Goal: Transaction & Acquisition: Purchase product/service

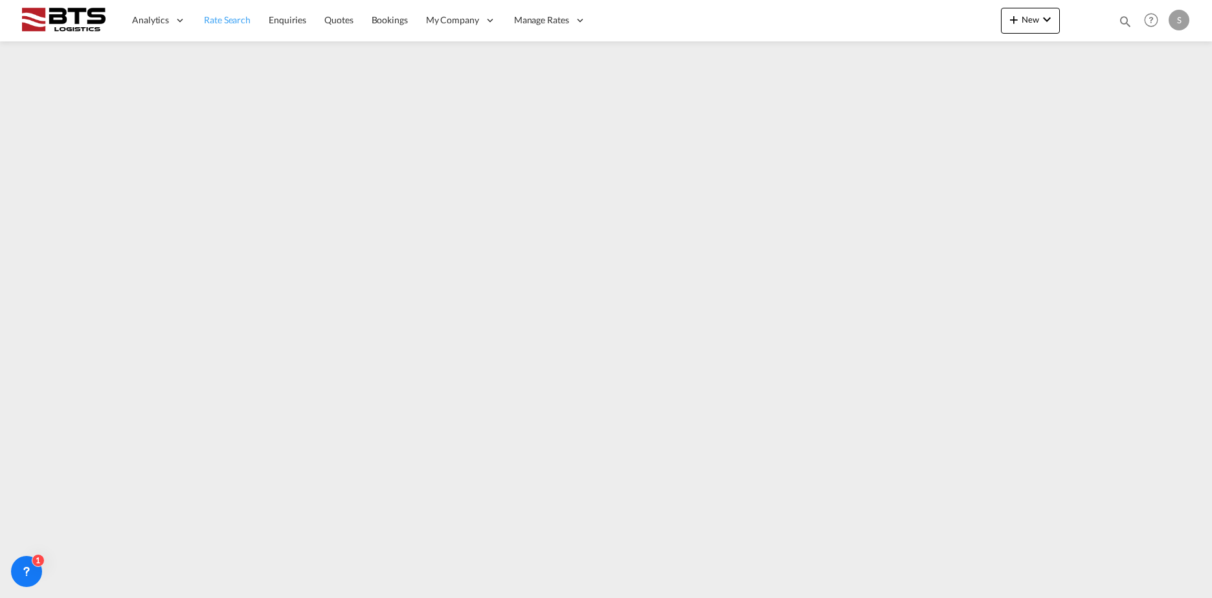
click at [231, 21] on span "Rate Search" at bounding box center [227, 19] width 47 height 11
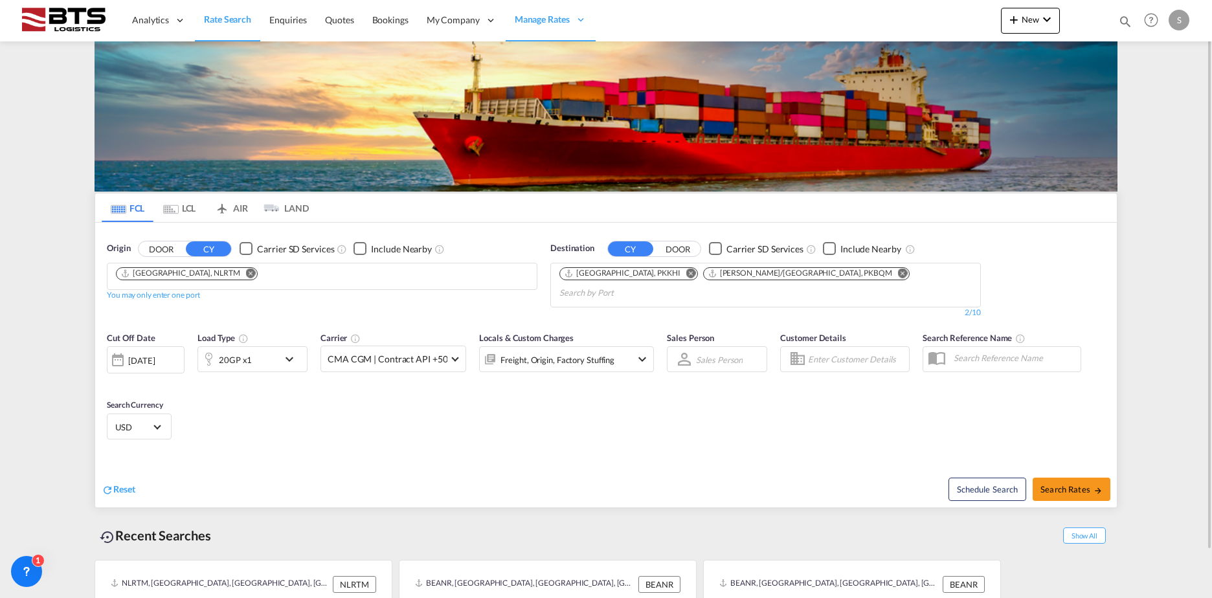
click at [678, 269] on button "Remove" at bounding box center [687, 274] width 19 height 13
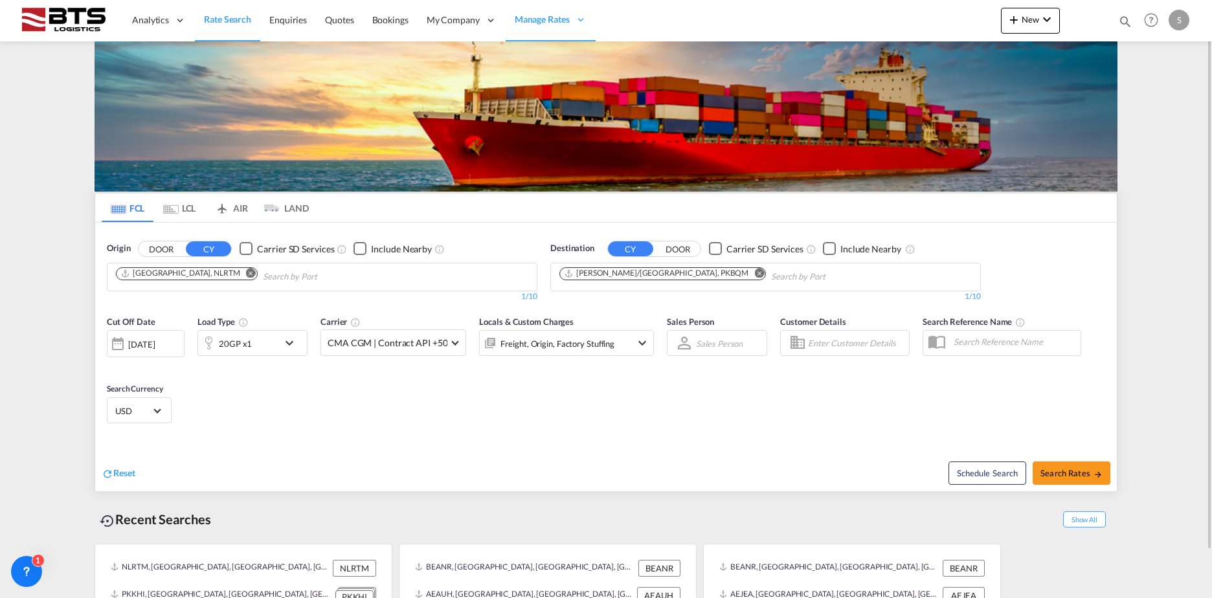
click at [754, 273] on md-icon "Remove" at bounding box center [759, 273] width 10 height 10
type input "e"
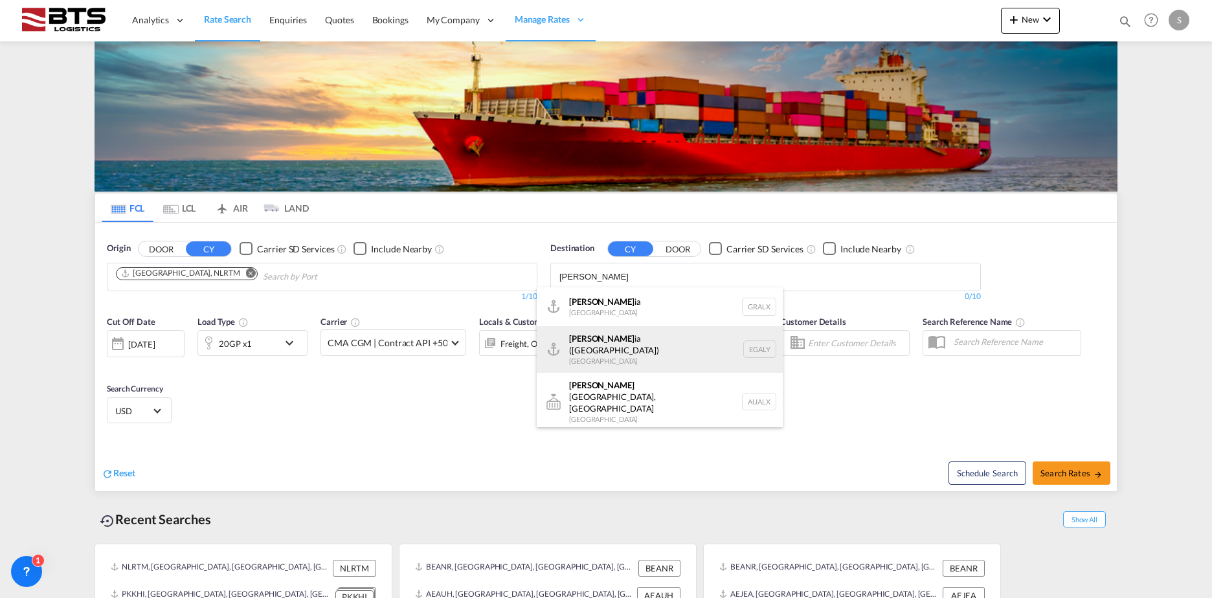
type input "[PERSON_NAME]"
click at [677, 350] on div "[PERSON_NAME] ([PERSON_NAME]) [GEOGRAPHIC_DATA] EGALY" at bounding box center [660, 349] width 246 height 47
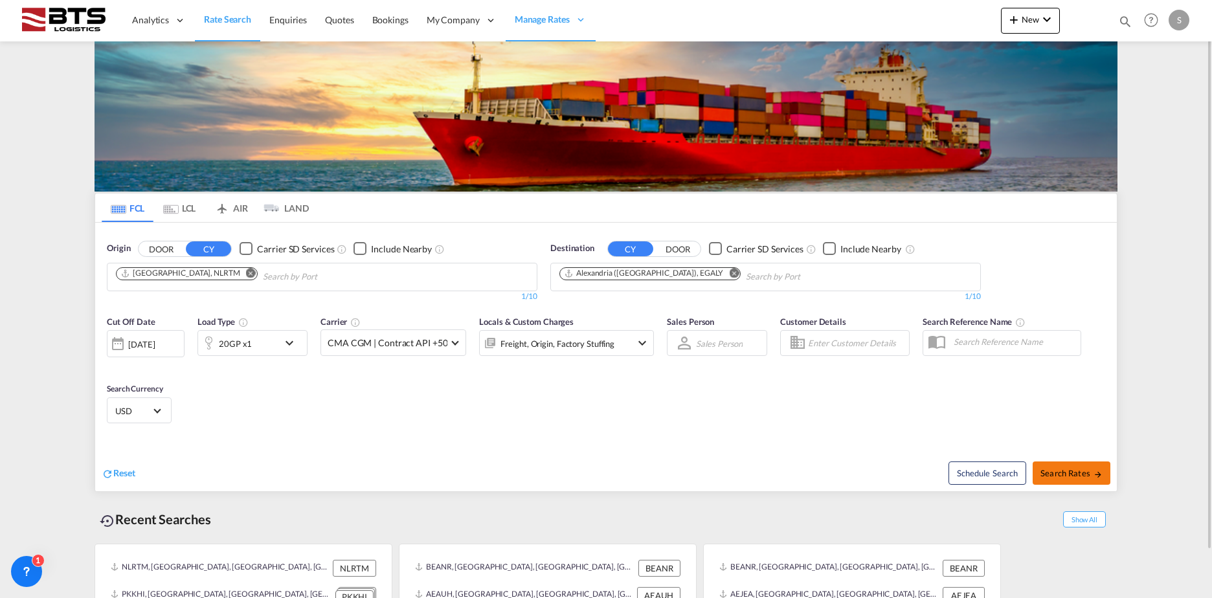
click at [1084, 475] on span "Search Rates" at bounding box center [1072, 473] width 62 height 10
type input "NLRTM to EGALY / [DATE]"
